Goal: Information Seeking & Learning: Learn about a topic

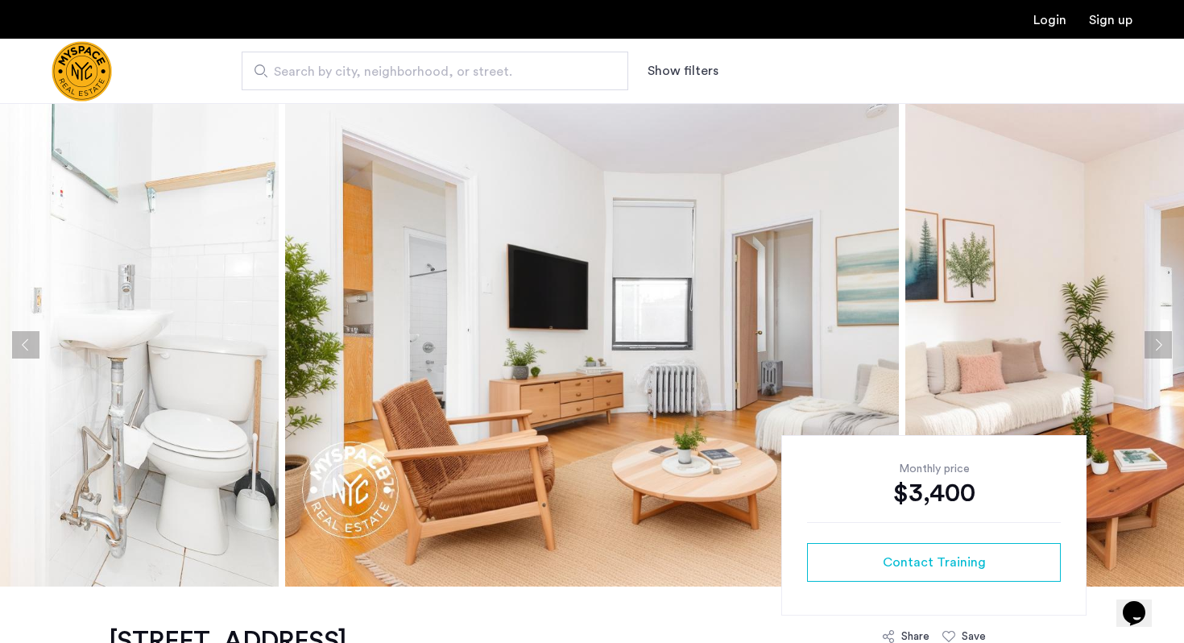
click at [1163, 342] on button "Next apartment" at bounding box center [1157, 344] width 27 height 27
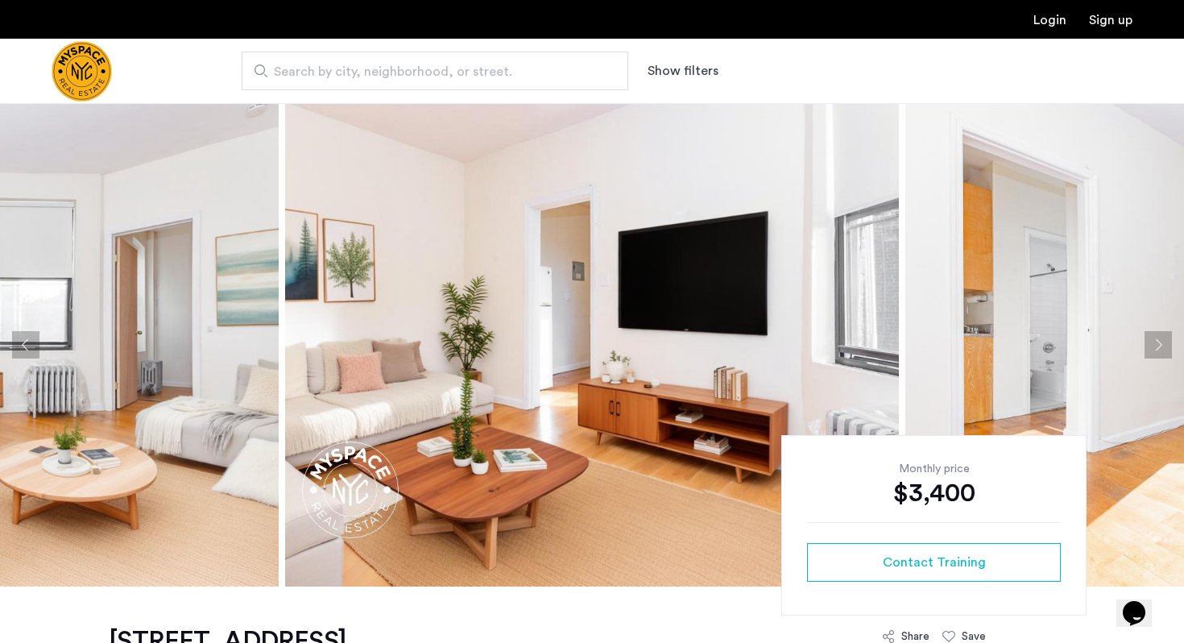
click at [1162, 342] on button "Next apartment" at bounding box center [1157, 344] width 27 height 27
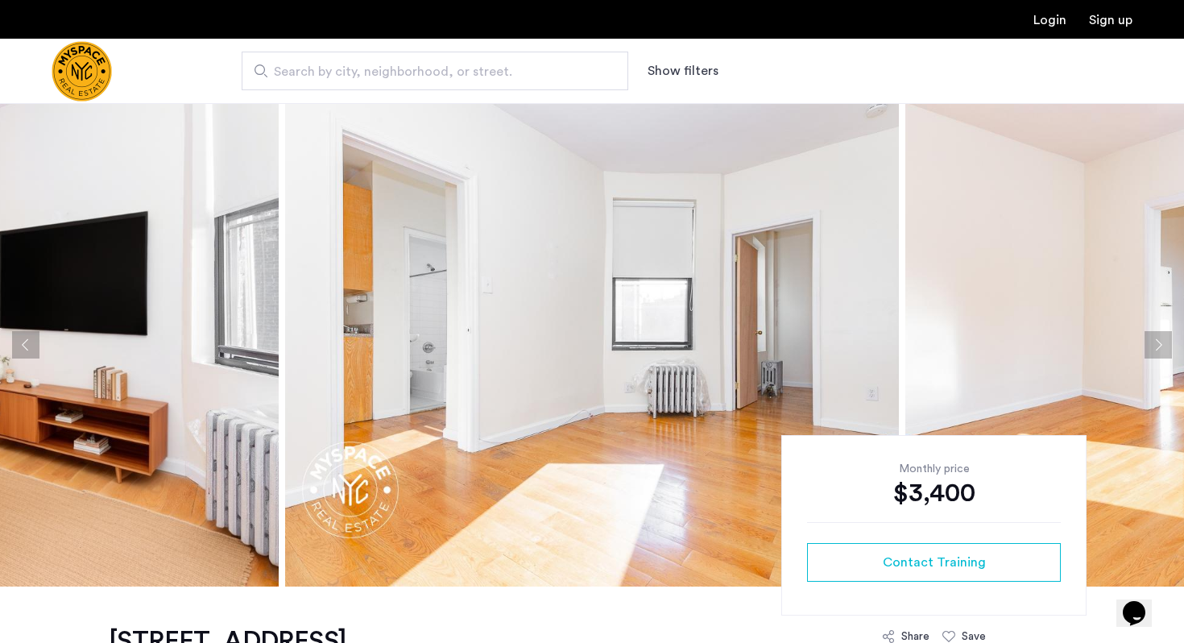
click at [1163, 342] on button "Next apartment" at bounding box center [1157, 344] width 27 height 27
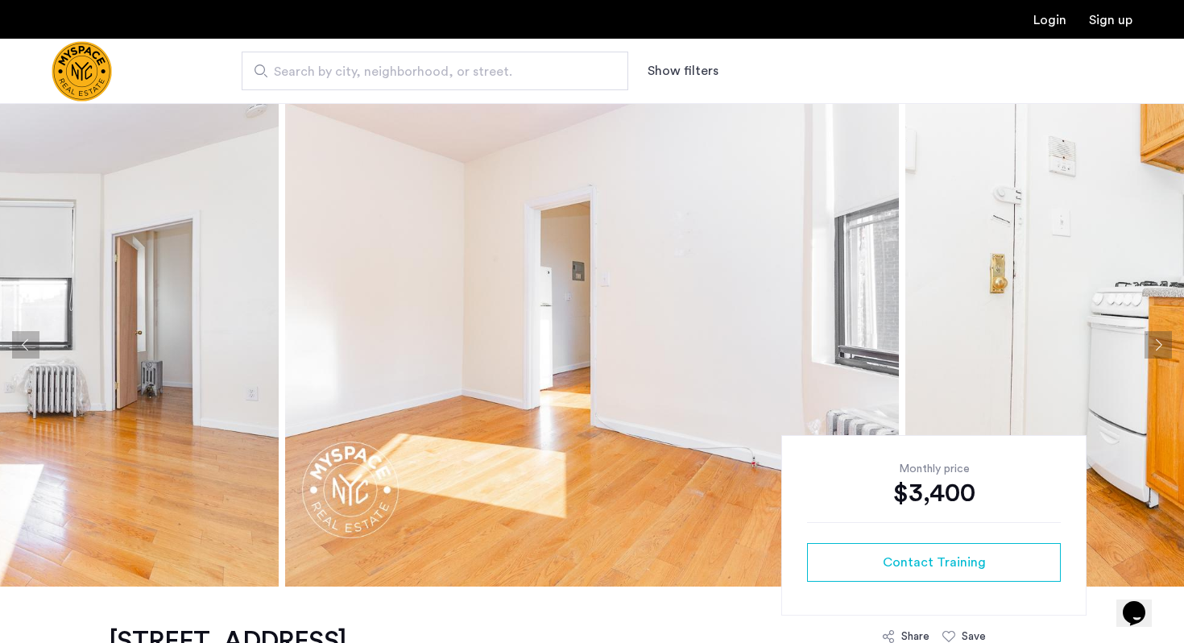
click at [1161, 342] on button "Next apartment" at bounding box center [1157, 344] width 27 height 27
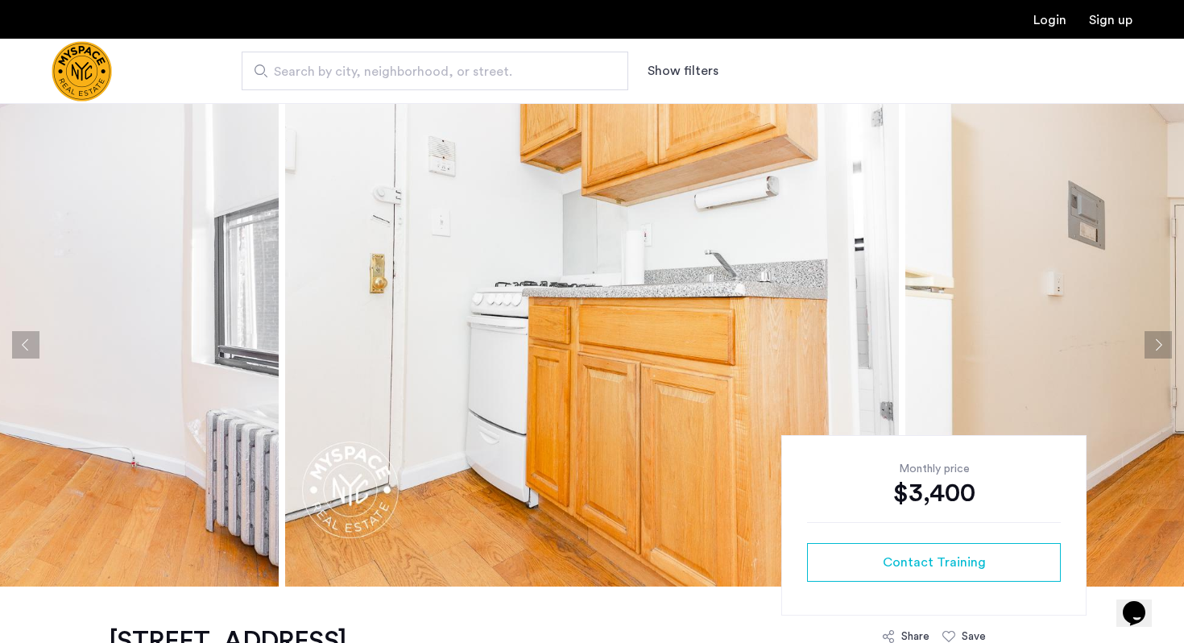
click at [1161, 342] on button "Next apartment" at bounding box center [1157, 344] width 27 height 27
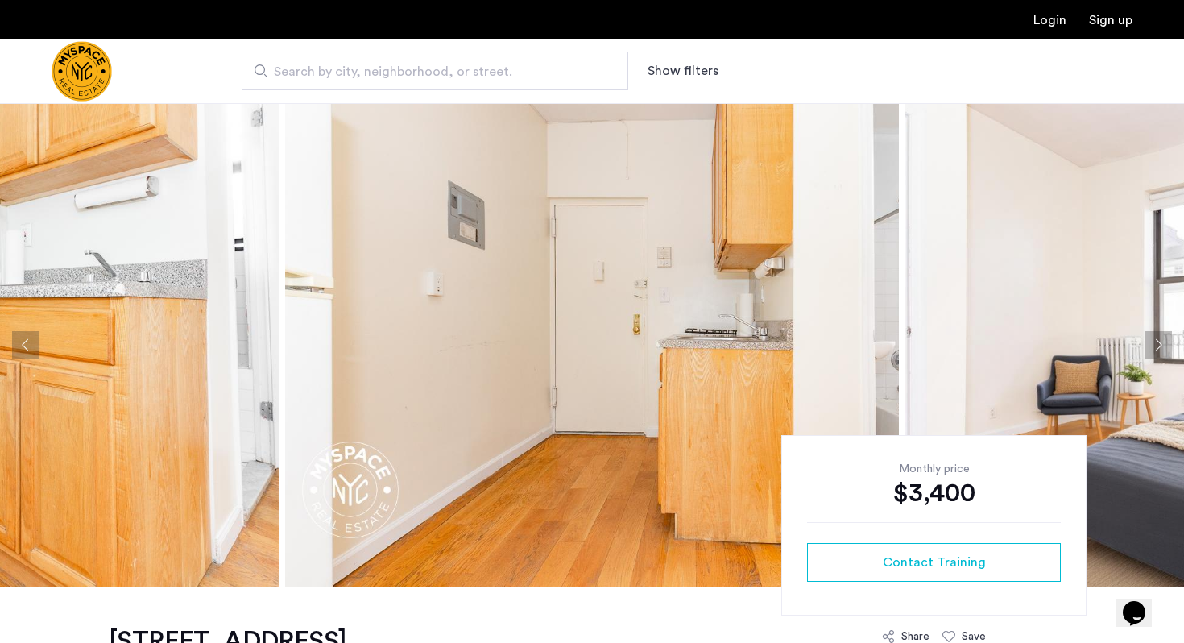
click at [1161, 342] on button "Next apartment" at bounding box center [1157, 344] width 27 height 27
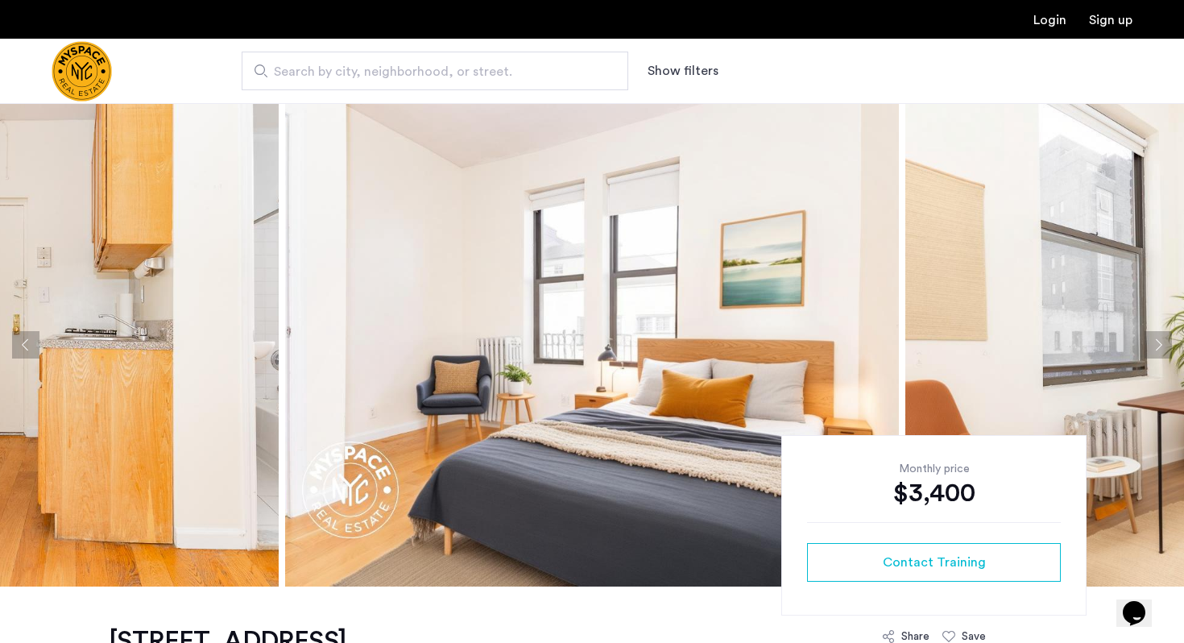
click at [1161, 342] on button "Next apartment" at bounding box center [1157, 344] width 27 height 27
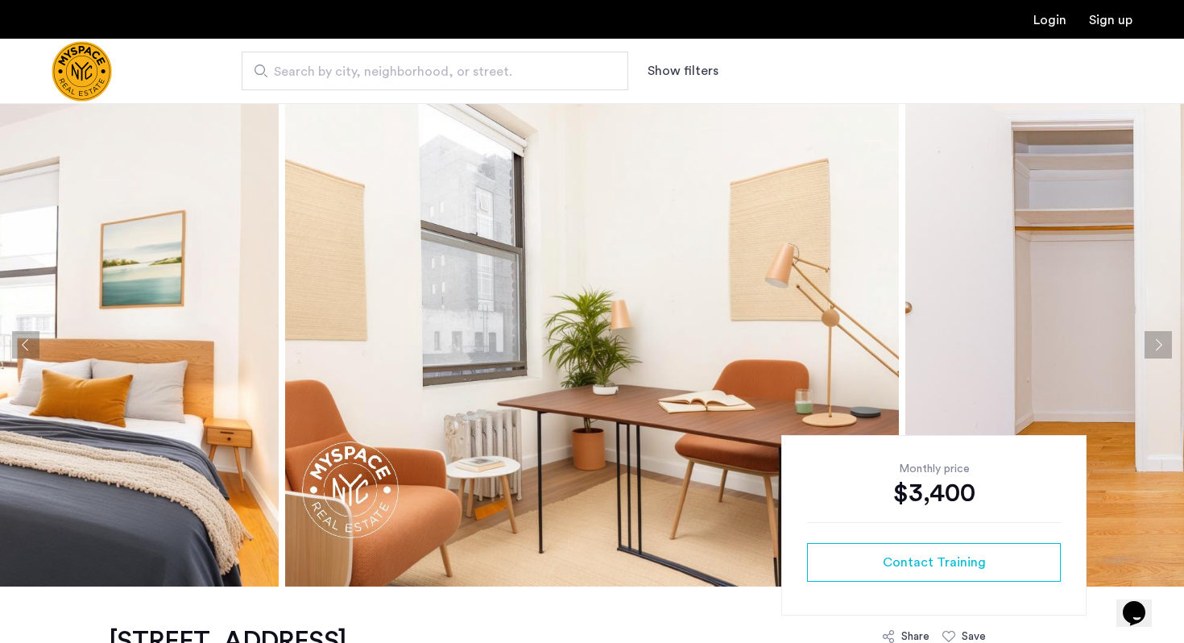
click at [1161, 342] on button "Next apartment" at bounding box center [1157, 344] width 27 height 27
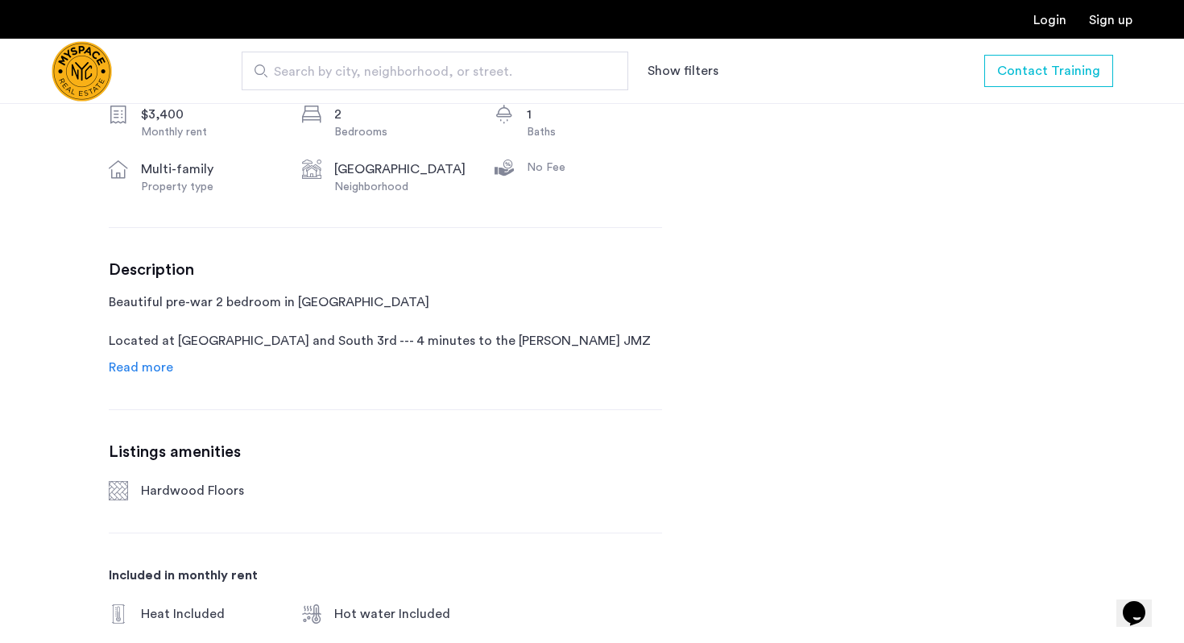
scroll to position [612, 0]
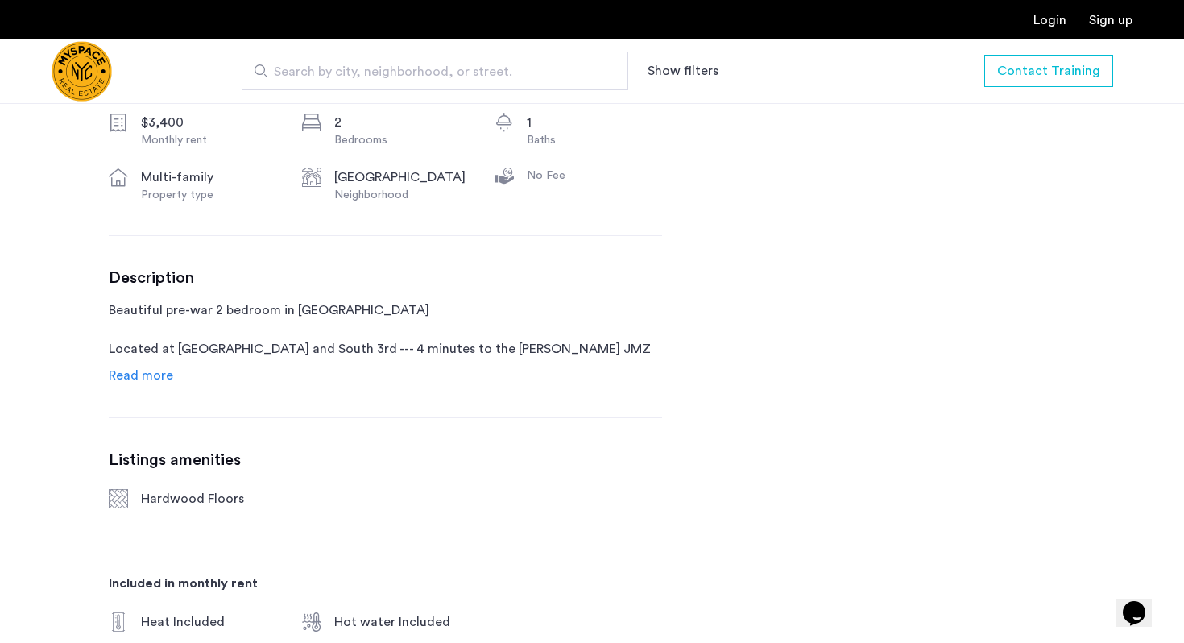
click at [144, 373] on span "Read more" at bounding box center [141, 375] width 64 height 13
